Goal: Book appointment/travel/reservation: Book appointment/travel/reservation

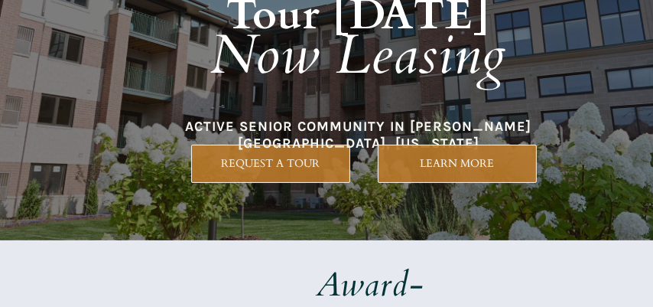
scroll to position [76, 0]
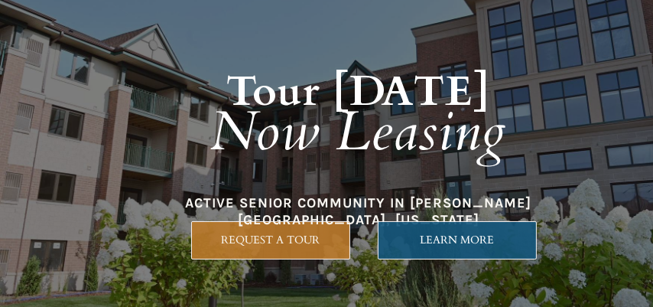
click at [457, 236] on span "LEARN MORE" at bounding box center [458, 239] width 158 height 13
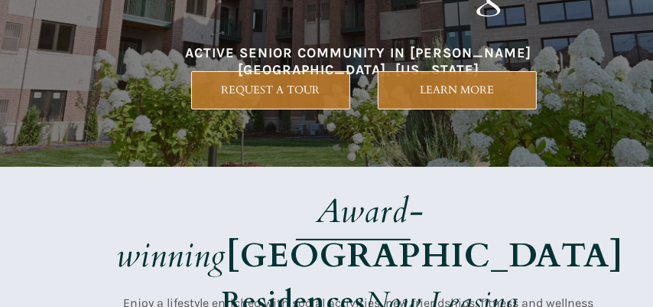
scroll to position [153, 0]
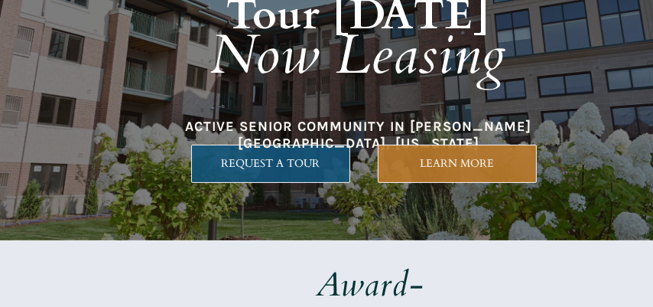
click at [278, 152] on link "REQUEST A TOUR" at bounding box center [270, 164] width 159 height 38
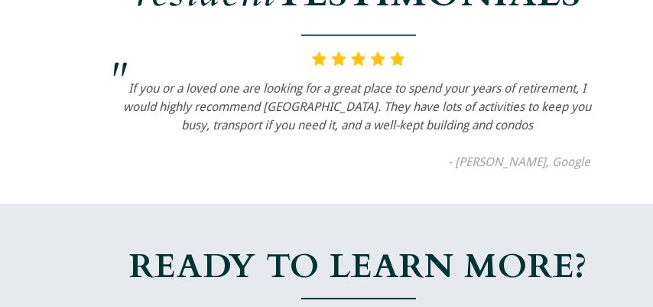
scroll to position [3252, 0]
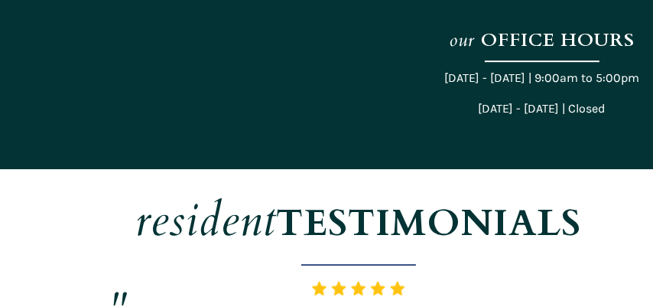
scroll to position [153, 0]
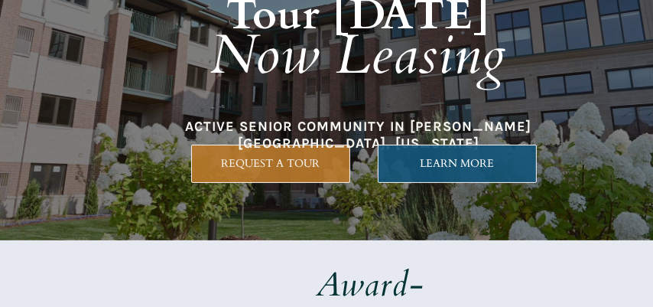
click at [424, 158] on span "LEARN MORE" at bounding box center [458, 163] width 158 height 13
